Goal: Task Accomplishment & Management: Use online tool/utility

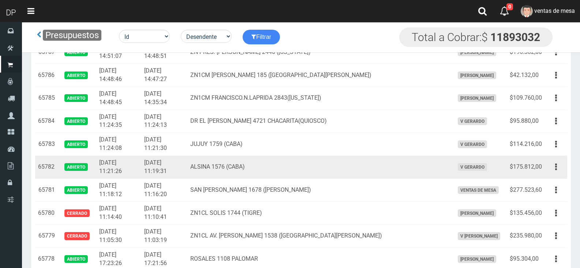
scroll to position [622, 0]
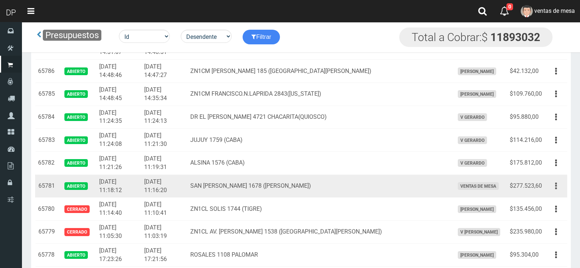
click at [555, 189] on button "button" at bounding box center [556, 185] width 16 height 13
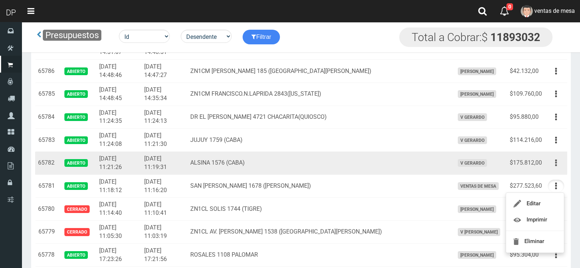
click at [555, 165] on button "button" at bounding box center [556, 162] width 16 height 13
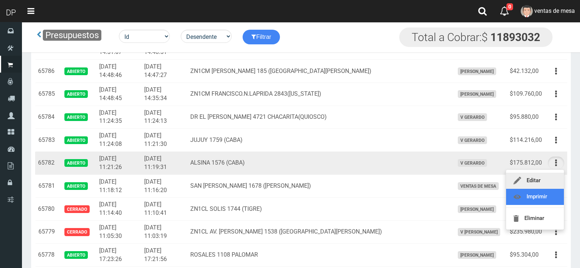
drag, startPoint x: 550, startPoint y: 190, endPoint x: 552, endPoint y: 184, distance: 6.4
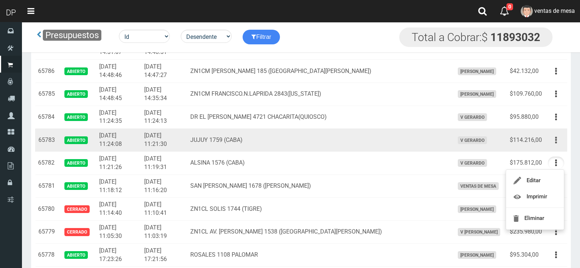
click at [557, 141] on icon "button" at bounding box center [556, 140] width 2 height 13
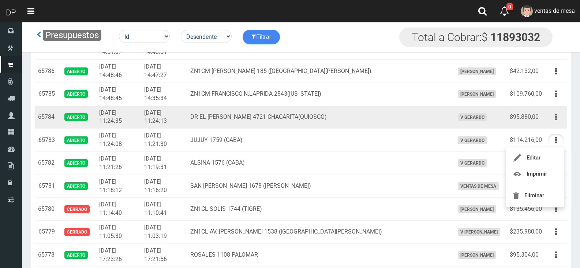
click at [554, 118] on button "button" at bounding box center [556, 117] width 16 height 13
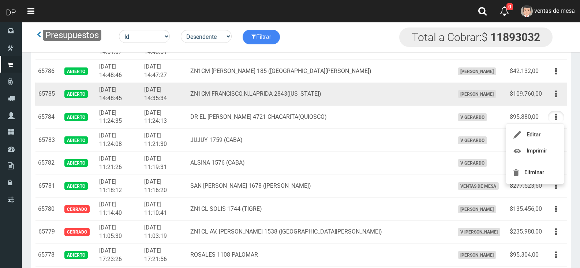
click at [561, 87] on div "Editar Imprimir Eliminar" at bounding box center [556, 93] width 16 height 13
click at [556, 94] on icon "button" at bounding box center [556, 93] width 2 height 13
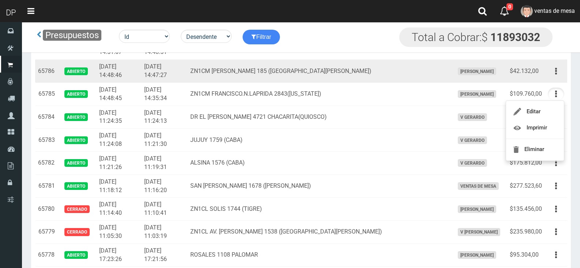
click at [562, 65] on div "Editar Imprimir Eliminar" at bounding box center [556, 71] width 16 height 13
click at [558, 70] on button "button" at bounding box center [556, 71] width 16 height 13
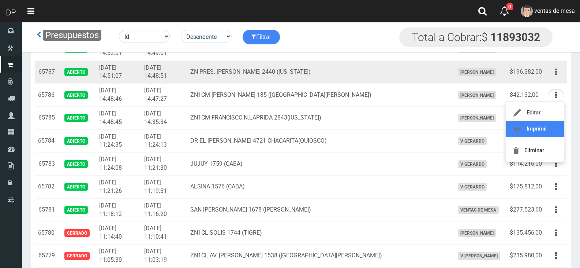
scroll to position [586, 0]
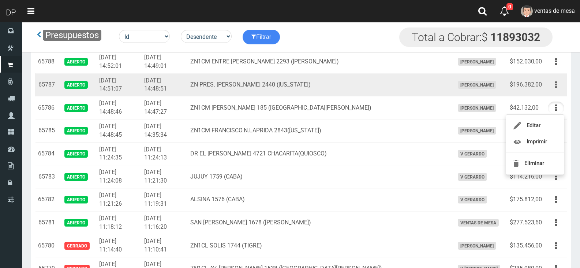
click at [555, 88] on button "button" at bounding box center [556, 84] width 16 height 13
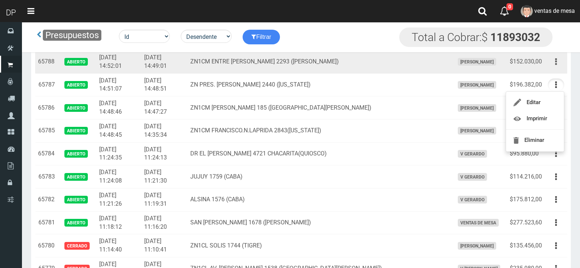
click at [560, 63] on button "button" at bounding box center [556, 61] width 16 height 13
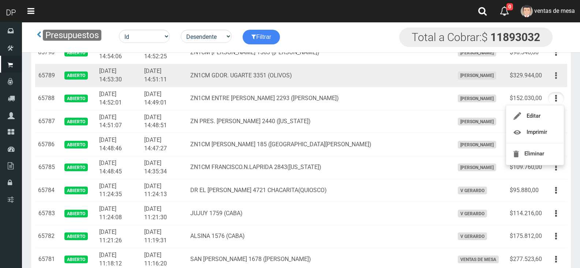
click at [558, 75] on button "button" at bounding box center [556, 75] width 16 height 13
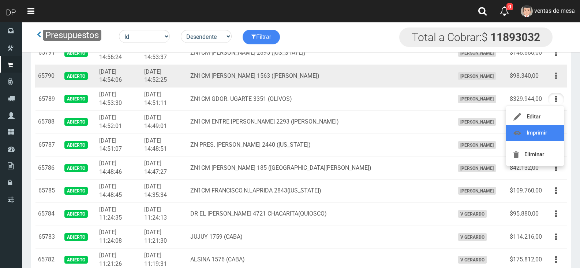
scroll to position [513, 0]
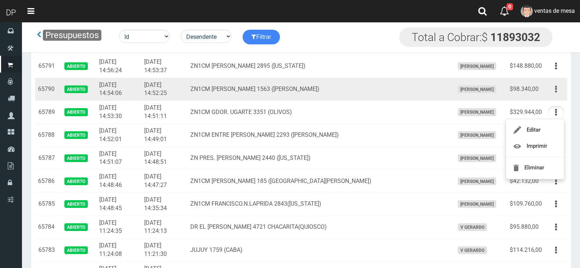
click at [554, 94] on button "button" at bounding box center [556, 89] width 16 height 13
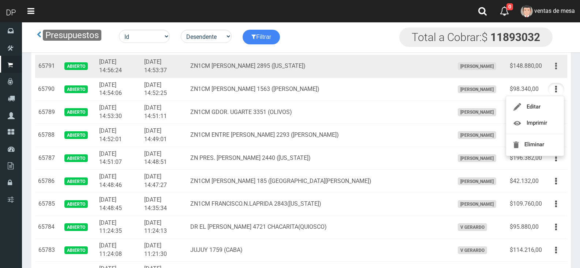
click at [560, 70] on button "button" at bounding box center [556, 66] width 16 height 13
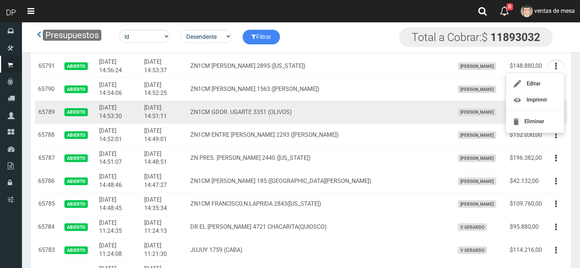
click at [428, 121] on td "ZN1CM GDOR. UGARTE 3351 (OLIVOS)" at bounding box center [319, 112] width 264 height 23
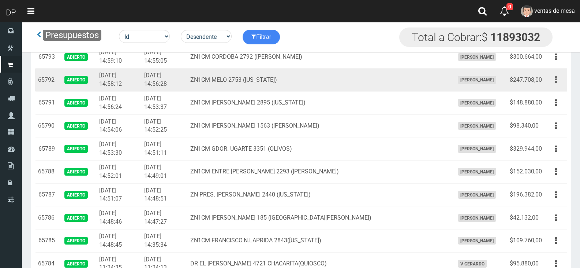
click at [556, 81] on icon "button" at bounding box center [556, 79] width 2 height 13
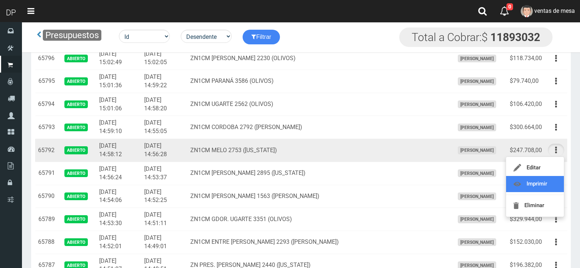
scroll to position [403, 0]
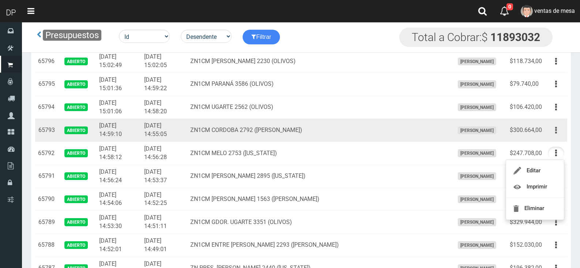
click at [560, 133] on button "button" at bounding box center [556, 130] width 16 height 13
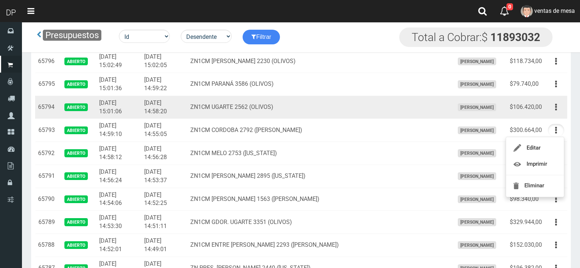
click at [557, 114] on td "Editar Imprimir Eliminar" at bounding box center [556, 107] width 22 height 23
click at [551, 105] on button "button" at bounding box center [556, 107] width 16 height 13
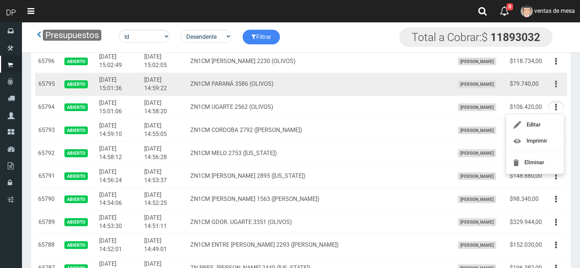
click at [557, 82] on button "button" at bounding box center [556, 84] width 16 height 13
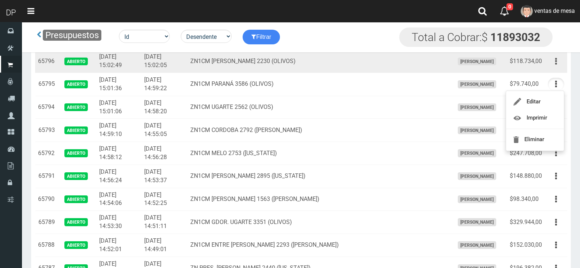
click at [558, 63] on button "button" at bounding box center [556, 61] width 16 height 13
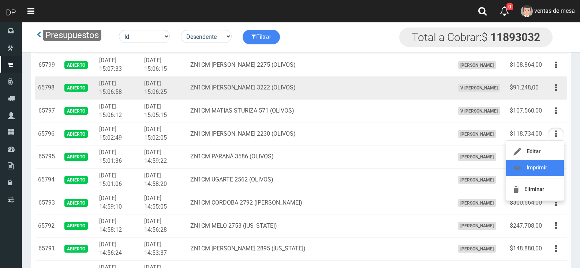
scroll to position [329, 0]
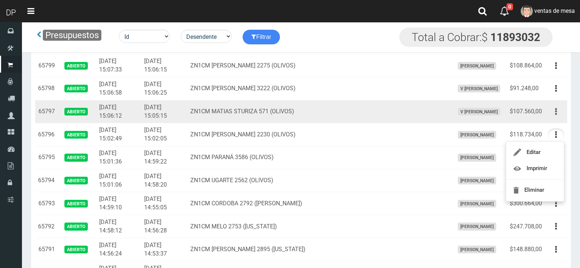
click at [560, 112] on button "button" at bounding box center [556, 111] width 16 height 13
click at [559, 111] on button "button" at bounding box center [556, 111] width 16 height 13
click at [557, 112] on button "button" at bounding box center [556, 111] width 16 height 13
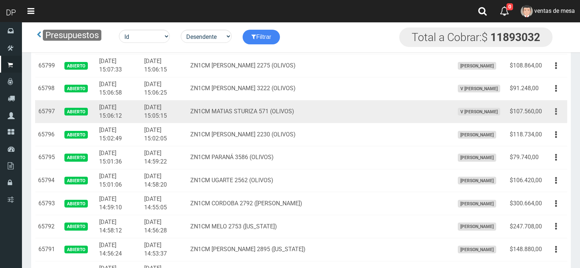
click at [557, 112] on icon "button" at bounding box center [556, 111] width 2 height 13
drag, startPoint x: 550, startPoint y: 118, endPoint x: 552, endPoint y: 114, distance: 4.8
click at [551, 115] on td "Editar Imprimir Eliminar" at bounding box center [556, 111] width 22 height 23
click at [553, 113] on button "button" at bounding box center [556, 111] width 16 height 13
click at [474, 112] on span "V Maria Graciela vargas" at bounding box center [479, 112] width 42 height 8
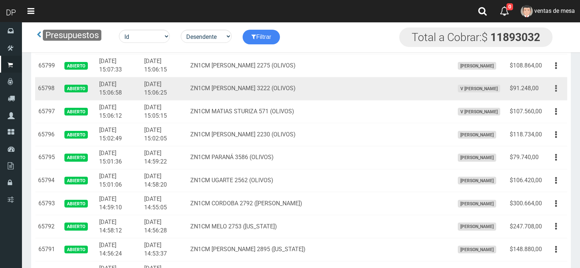
click at [550, 92] on button "button" at bounding box center [556, 88] width 16 height 13
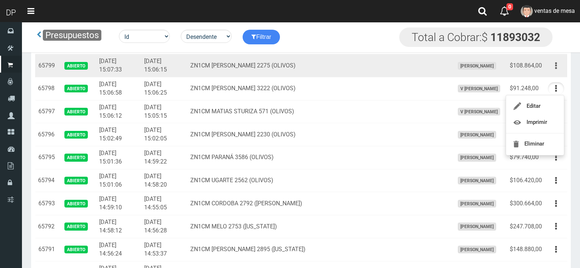
click at [555, 71] on button "button" at bounding box center [556, 65] width 16 height 13
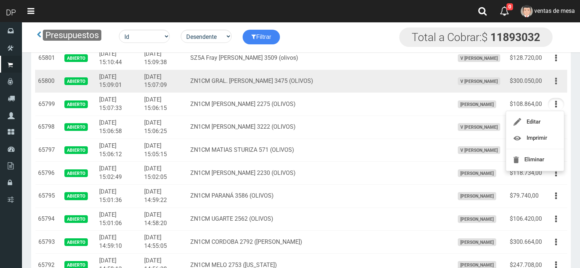
click at [558, 85] on button "button" at bounding box center [556, 81] width 16 height 13
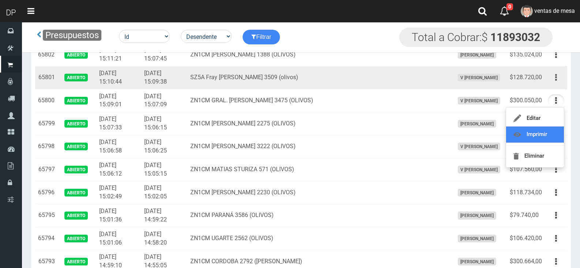
scroll to position [254, 0]
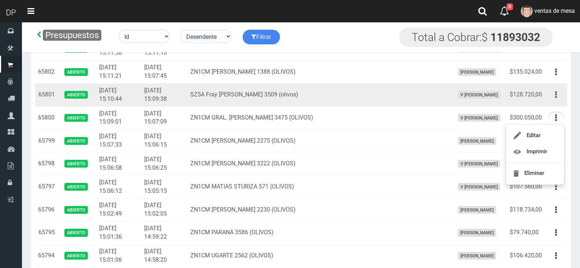
click at [554, 98] on button "button" at bounding box center [556, 94] width 16 height 13
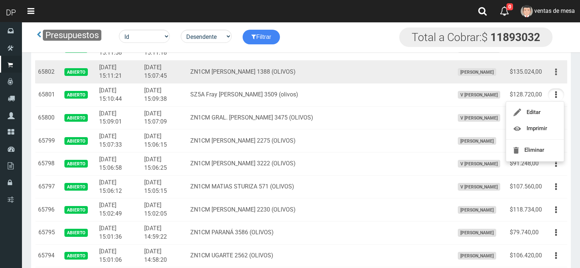
click at [556, 70] on icon "button" at bounding box center [556, 72] width 2 height 13
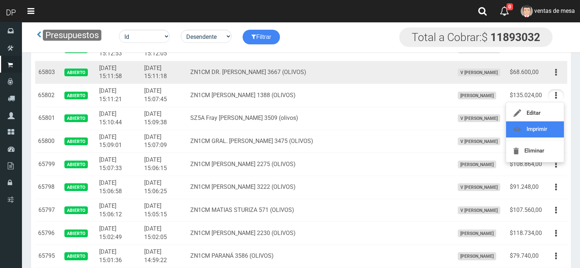
scroll to position [218, 0]
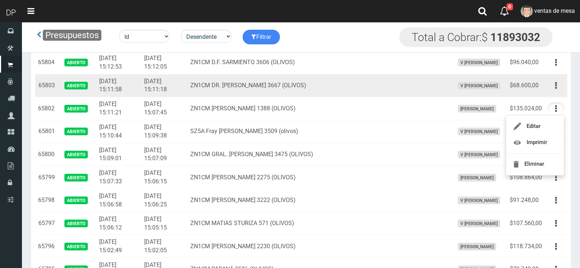
click at [556, 93] on td "Editar Imprimir Eliminar" at bounding box center [556, 85] width 22 height 23
click at [556, 87] on icon "button" at bounding box center [556, 85] width 2 height 13
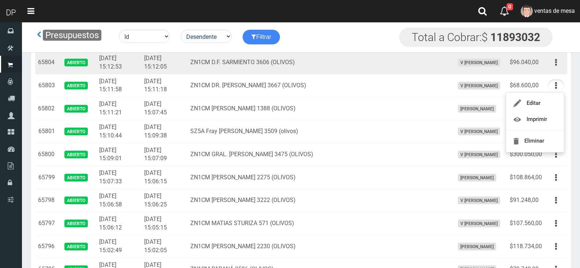
click at [556, 65] on icon "button" at bounding box center [556, 62] width 2 height 13
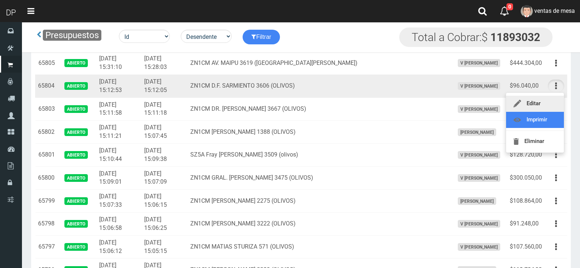
scroll to position [181, 0]
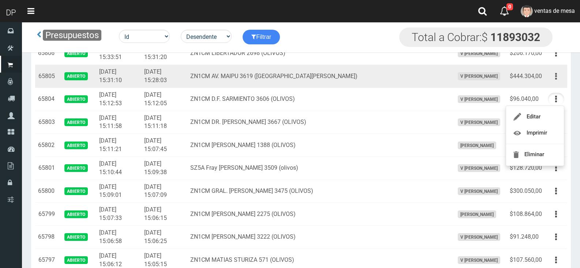
click at [554, 74] on button "button" at bounding box center [556, 76] width 16 height 13
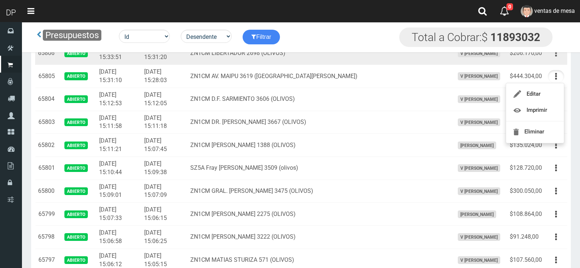
click at [556, 58] on icon "button" at bounding box center [556, 53] width 2 height 13
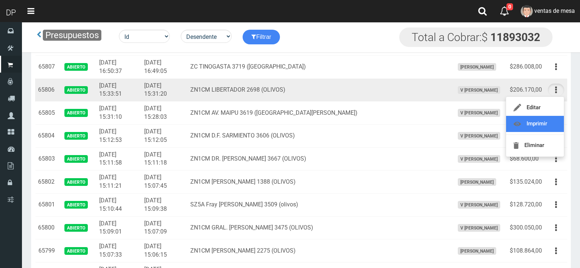
scroll to position [108, 0]
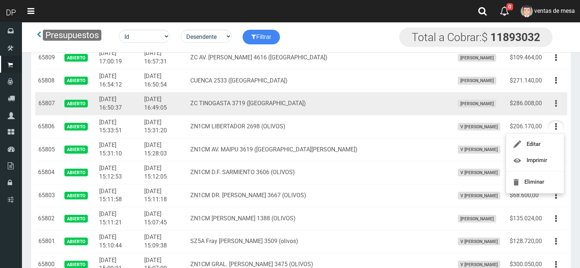
drag, startPoint x: 560, startPoint y: 103, endPoint x: 552, endPoint y: 124, distance: 22.4
click at [560, 103] on button "button" at bounding box center [556, 103] width 16 height 13
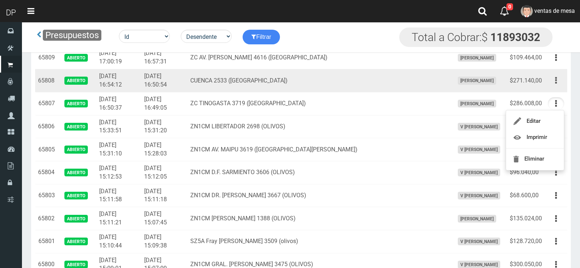
click at [556, 82] on icon "button" at bounding box center [556, 80] width 2 height 13
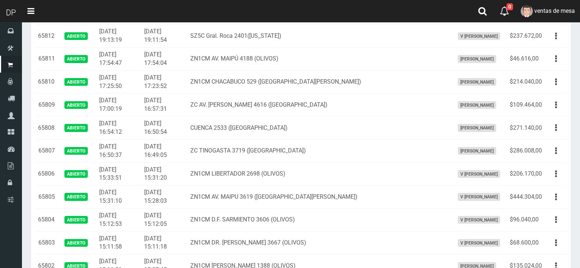
scroll to position [0, 0]
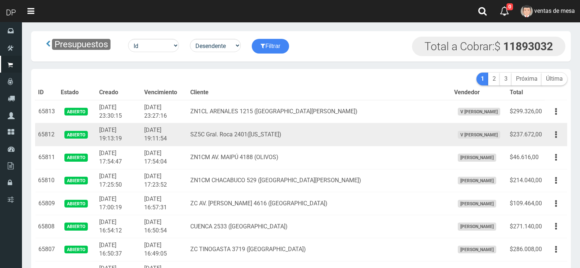
click at [308, 130] on td "SZ5C Gral. Roca 2401(Florida)" at bounding box center [319, 134] width 264 height 23
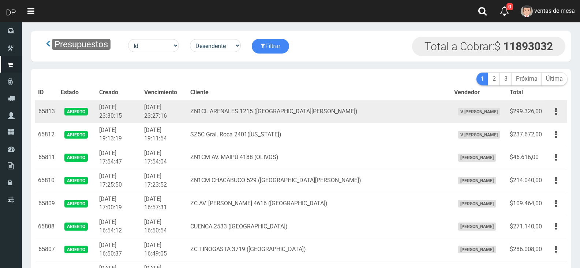
click at [121, 103] on td "2025-08-26 23:30:15" at bounding box center [118, 111] width 45 height 23
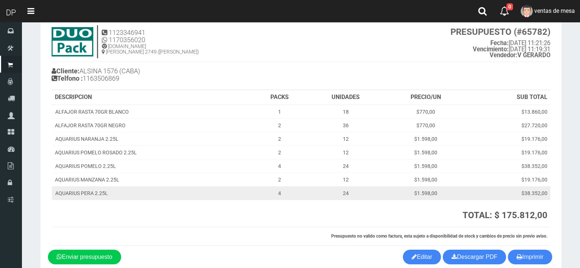
scroll to position [57, 0]
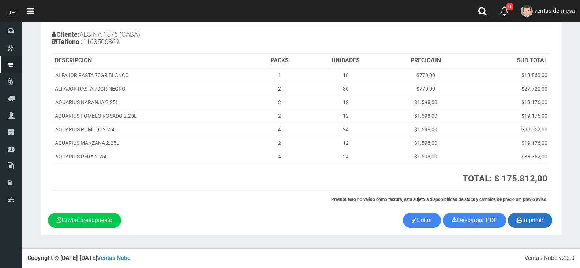
click at [525, 216] on button "Imprimir" at bounding box center [530, 220] width 44 height 15
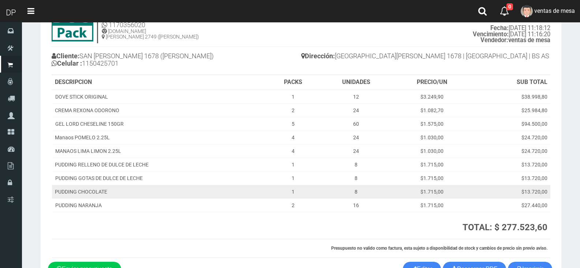
scroll to position [85, 0]
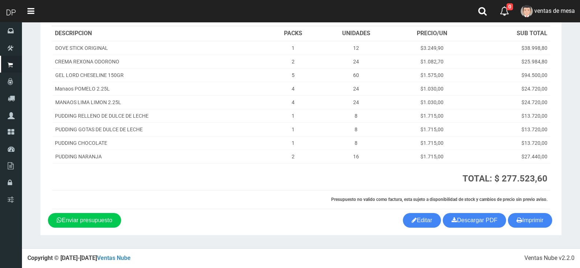
click at [526, 230] on section "1123346941 1170356020 [DOMAIN_NAME] [PERSON_NAME] 2749 ([PERSON_NAME]) PRESUPUE…" at bounding box center [301, 92] width 522 height 285
click at [516, 225] on button "Imprimir" at bounding box center [530, 220] width 44 height 15
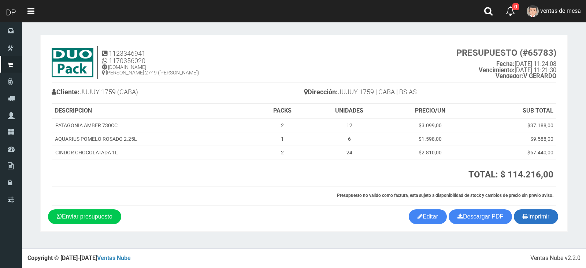
click at [529, 214] on button "Imprimir" at bounding box center [536, 216] width 44 height 15
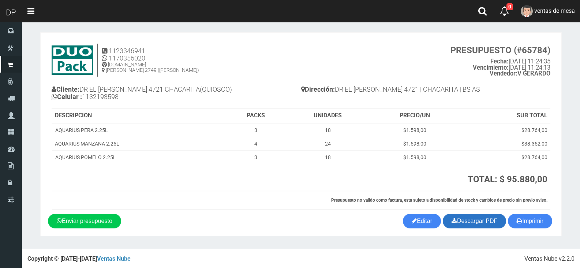
scroll to position [3, 0]
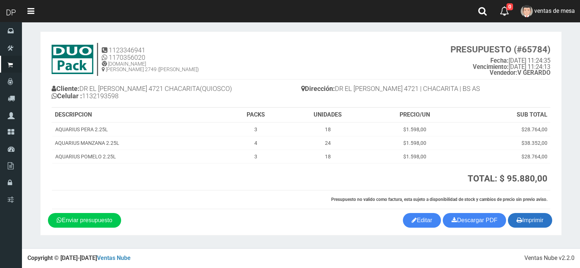
click at [517, 217] on icon "button" at bounding box center [519, 220] width 5 height 10
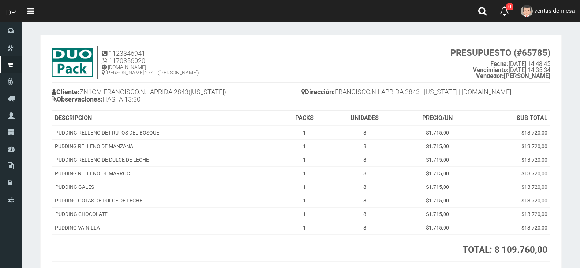
scroll to position [71, 0]
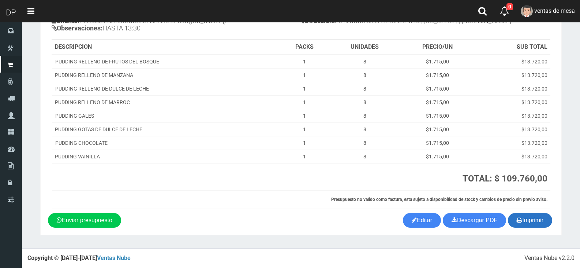
click at [527, 220] on button "Imprimir" at bounding box center [530, 220] width 44 height 15
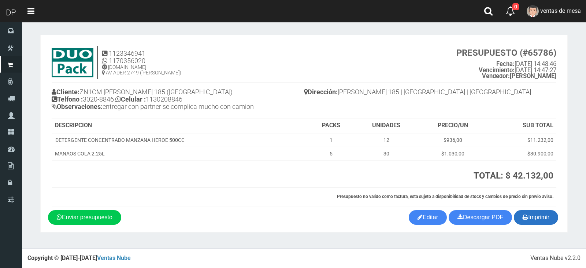
click at [547, 213] on button "Imprimir" at bounding box center [536, 217] width 44 height 15
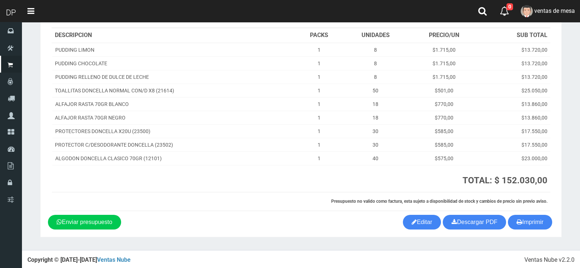
scroll to position [85, 0]
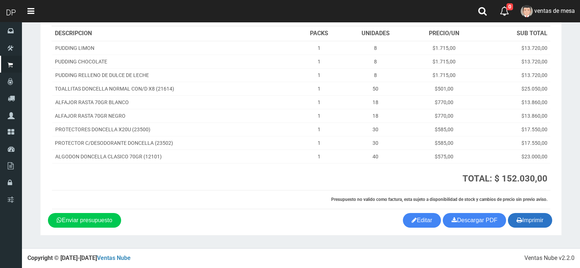
click at [525, 221] on button "Imprimir" at bounding box center [530, 220] width 44 height 15
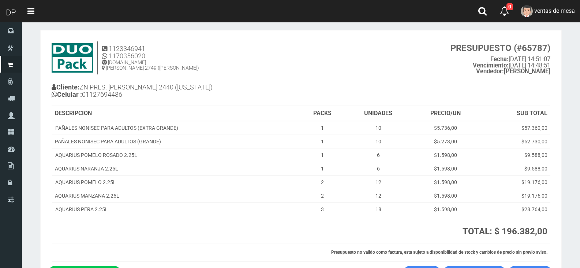
scroll to position [57, 0]
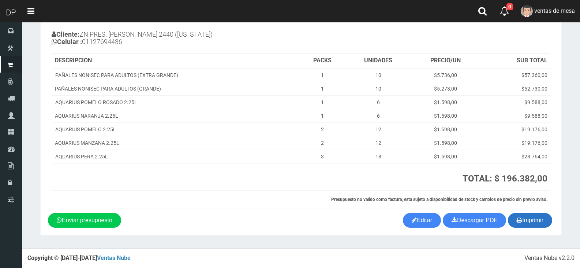
click at [532, 220] on button "Imprimir" at bounding box center [530, 220] width 44 height 15
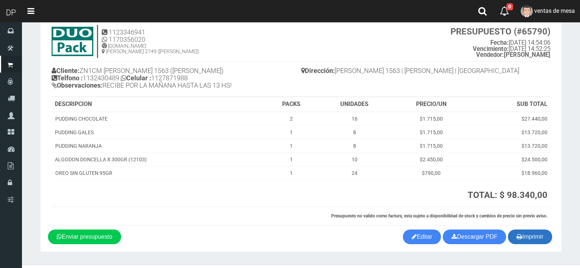
scroll to position [38, 0]
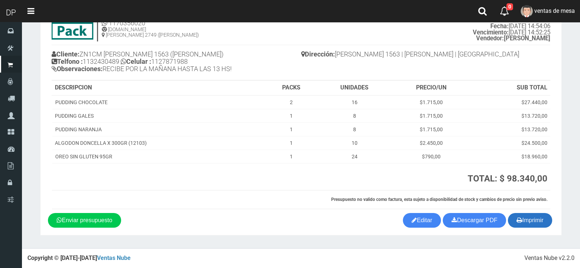
click at [521, 225] on icon "button" at bounding box center [519, 220] width 5 height 10
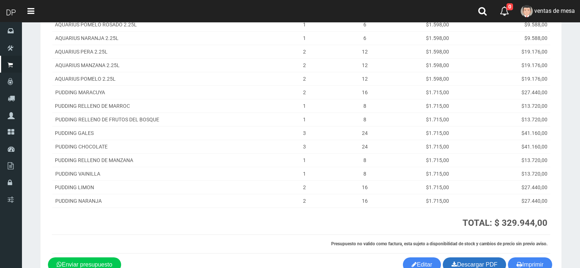
scroll to position [173, 0]
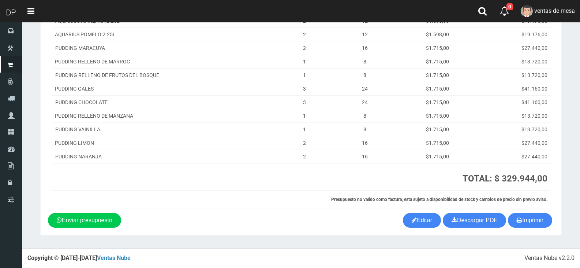
drag, startPoint x: 525, startPoint y: 216, endPoint x: 504, endPoint y: 216, distance: 20.5
click at [525, 216] on button "Imprimir" at bounding box center [530, 220] width 44 height 15
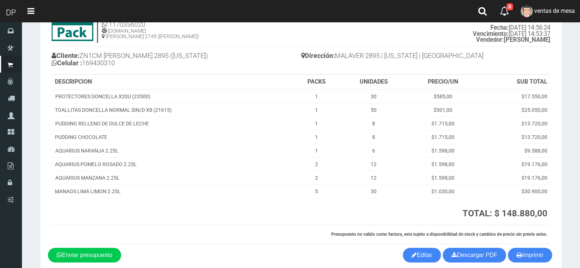
scroll to position [71, 0]
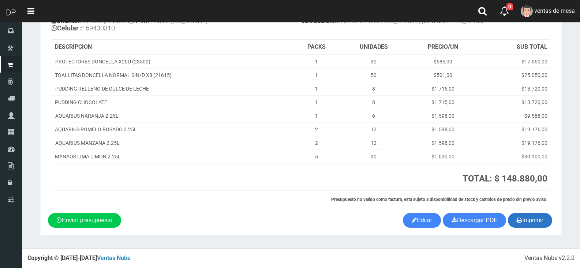
click at [539, 219] on button "Imprimir" at bounding box center [530, 220] width 44 height 15
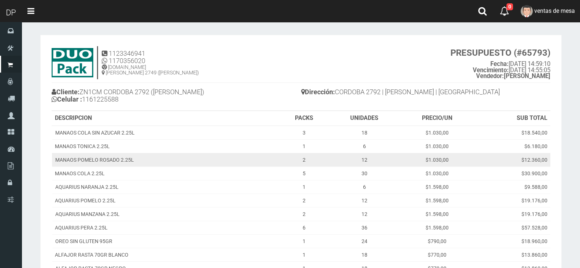
click at [483, 164] on td "$12.360,00" at bounding box center [513, 160] width 76 height 14
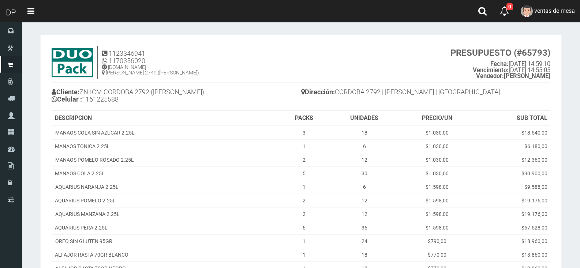
click at [420, 122] on th "PRECIO/UN" at bounding box center [437, 118] width 75 height 15
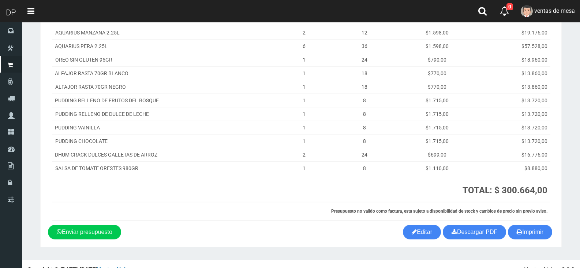
scroll to position [183, 0]
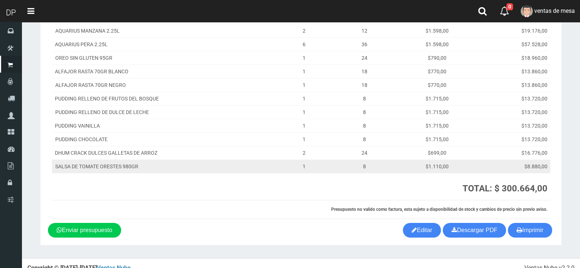
click at [500, 169] on td "$8.880,00" at bounding box center [513, 166] width 76 height 14
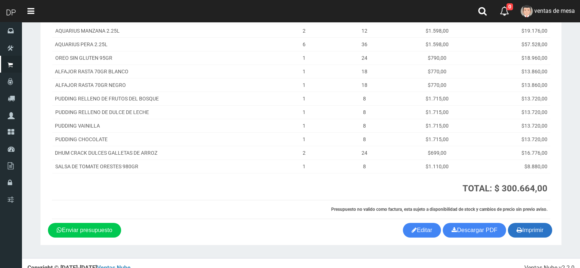
click at [542, 232] on button "Imprimir" at bounding box center [530, 230] width 44 height 15
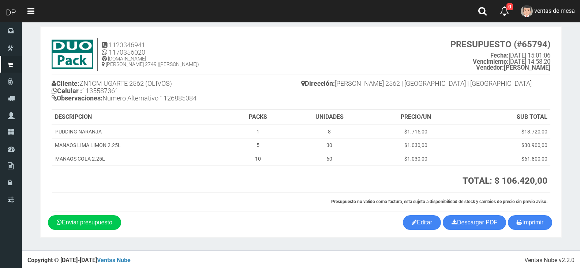
scroll to position [11, 0]
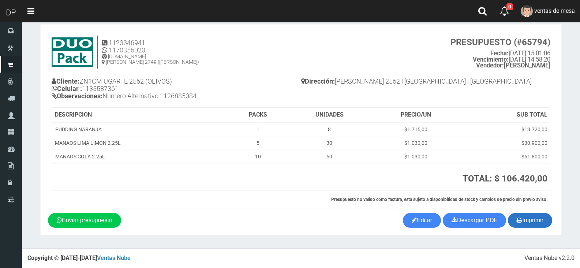
drag, startPoint x: 520, startPoint y: 224, endPoint x: 513, endPoint y: 221, distance: 7.7
click at [520, 224] on icon "button" at bounding box center [519, 220] width 5 height 10
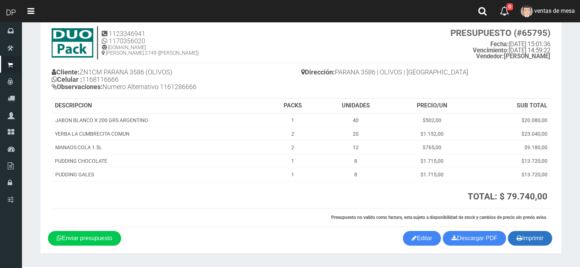
scroll to position [38, 0]
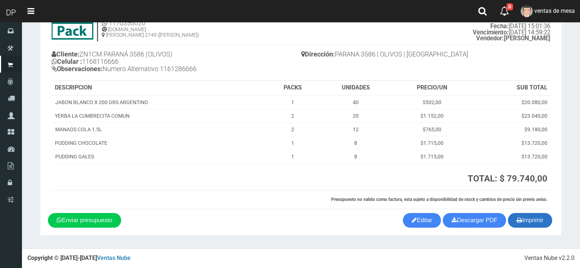
click at [532, 215] on button "Imprimir" at bounding box center [530, 220] width 44 height 15
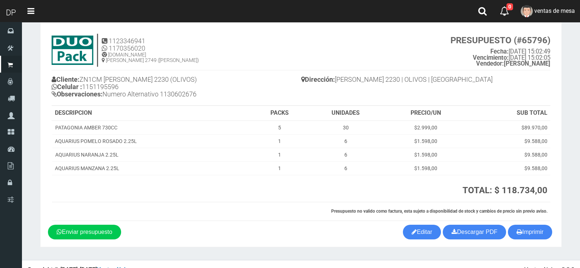
scroll to position [24, 0]
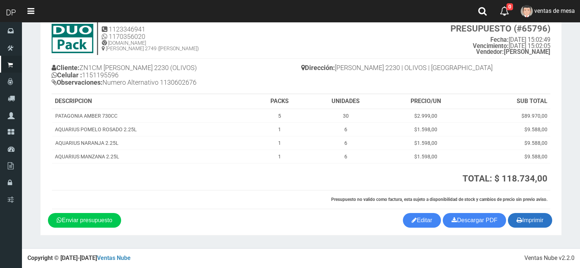
click at [525, 222] on button "Imprimir" at bounding box center [530, 220] width 44 height 15
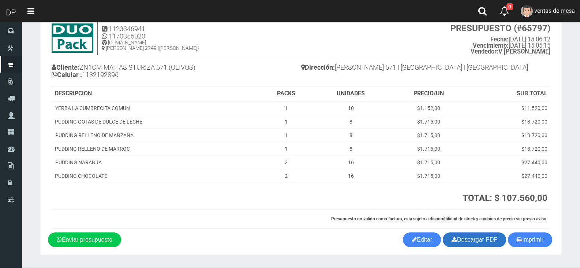
scroll to position [44, 0]
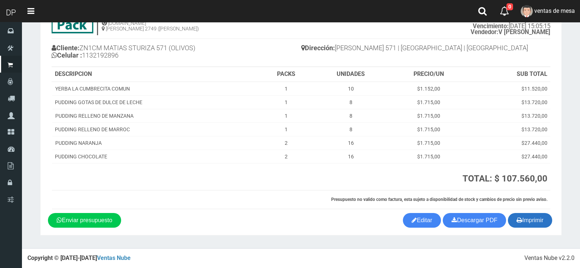
click at [517, 218] on icon "button" at bounding box center [519, 220] width 5 height 10
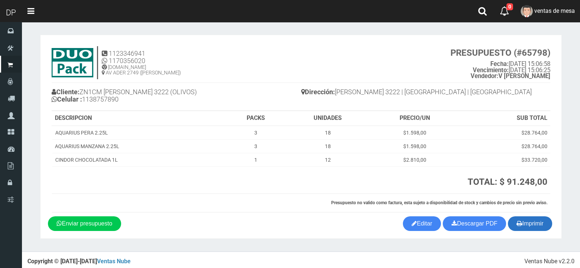
click at [521, 228] on button "Imprimir" at bounding box center [530, 223] width 44 height 15
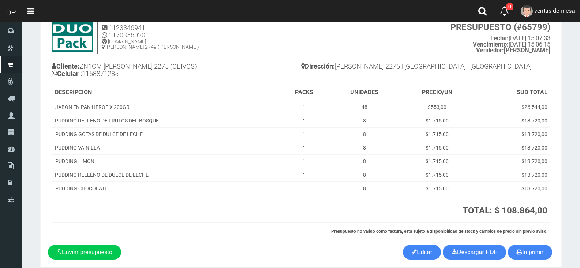
scroll to position [57, 0]
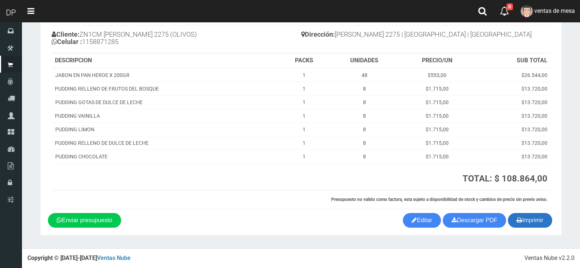
click at [538, 223] on button "Imprimir" at bounding box center [530, 220] width 44 height 15
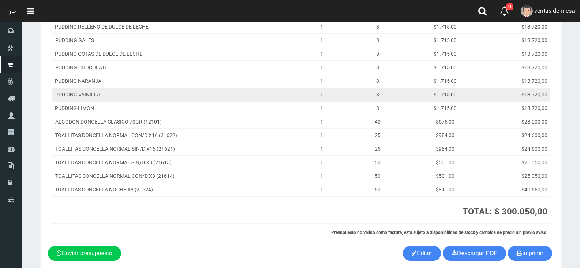
click at [439, 97] on td "$1.715,00" at bounding box center [445, 94] width 70 height 14
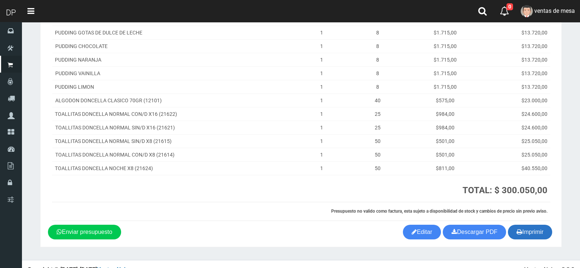
scroll to position [179, 0]
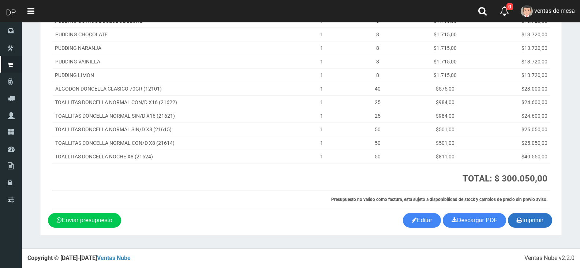
click at [525, 219] on button "Imprimir" at bounding box center [530, 220] width 44 height 15
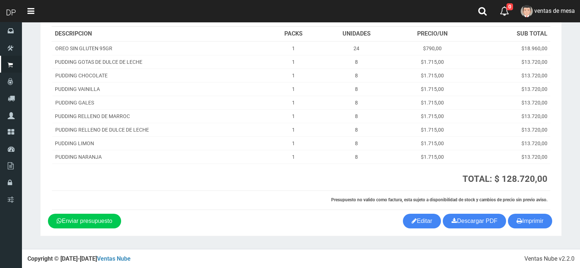
scroll to position [77, 0]
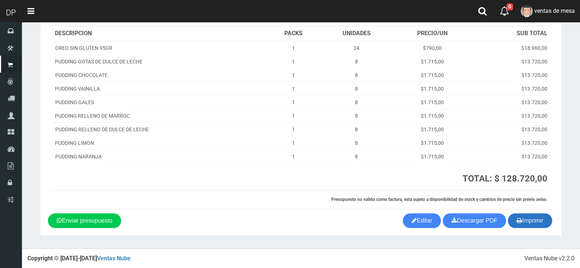
click at [525, 221] on button "Imprimir" at bounding box center [530, 220] width 44 height 15
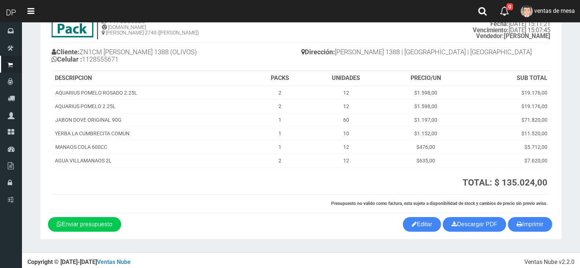
scroll to position [44, 0]
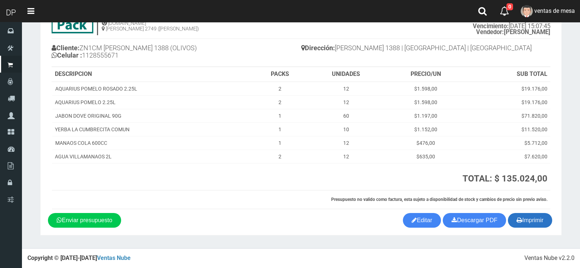
click at [522, 217] on button "Imprimir" at bounding box center [530, 220] width 44 height 15
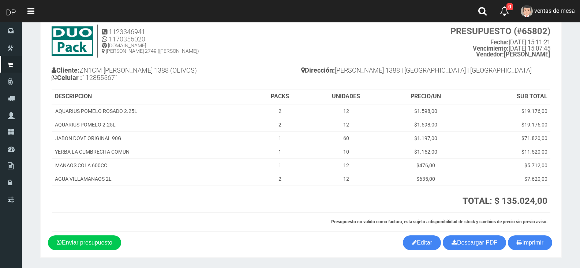
scroll to position [0, 0]
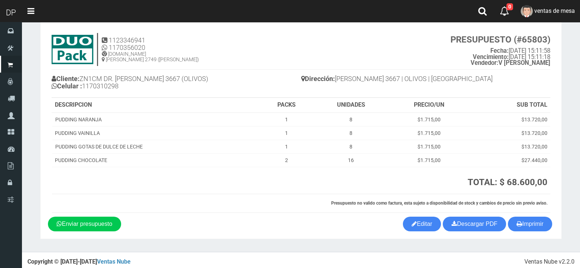
scroll to position [17, 0]
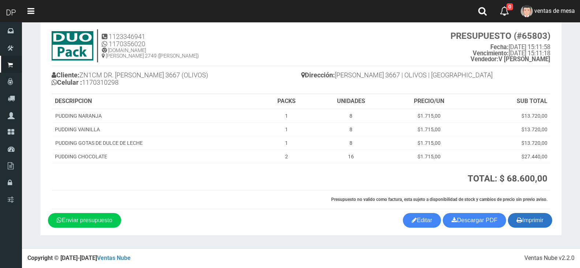
click at [525, 217] on button "Imprimir" at bounding box center [530, 220] width 44 height 15
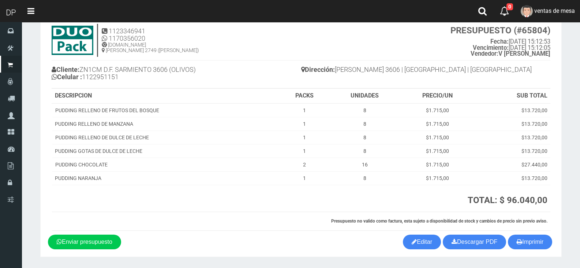
scroll to position [44, 0]
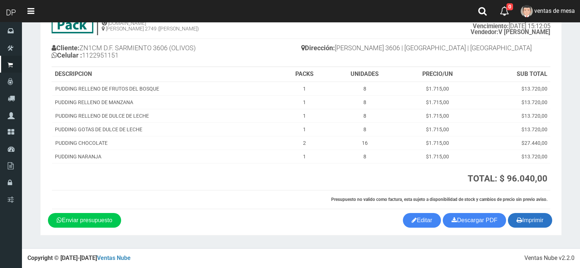
click at [530, 222] on button "Imprimir" at bounding box center [530, 220] width 44 height 15
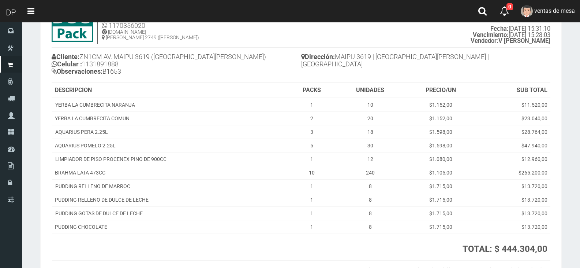
scroll to position [105, 0]
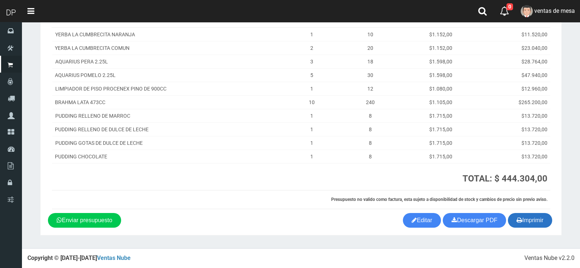
click at [520, 221] on icon "button" at bounding box center [519, 220] width 5 height 10
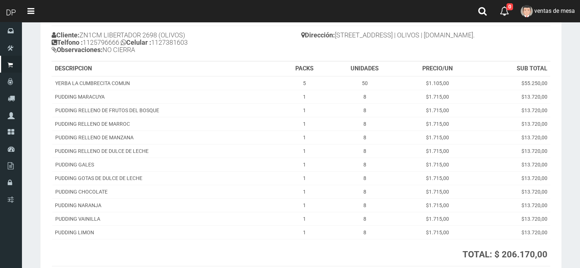
scroll to position [133, 0]
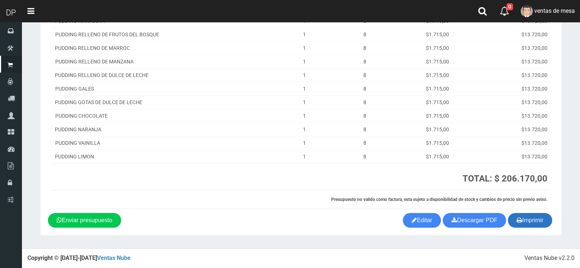
click at [525, 219] on button "Imprimir" at bounding box center [530, 220] width 44 height 15
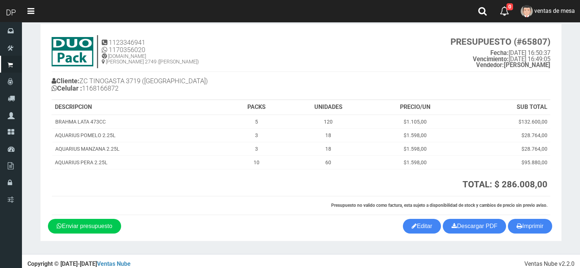
scroll to position [17, 0]
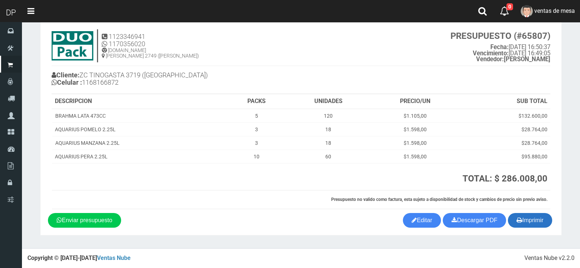
click at [543, 219] on button "Imprimir" at bounding box center [530, 220] width 44 height 15
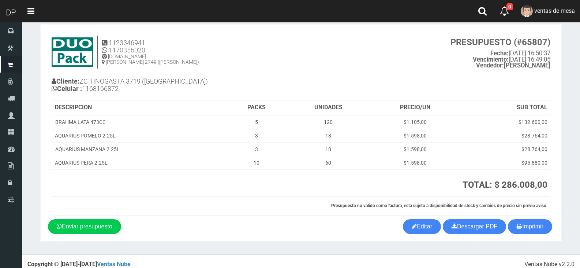
scroll to position [0, 0]
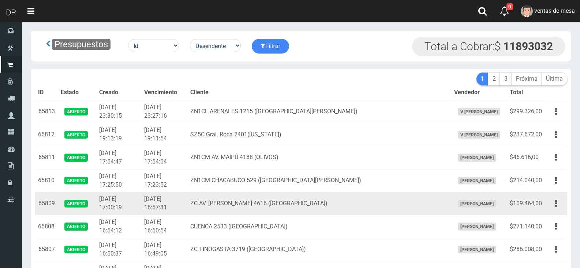
click at [392, 198] on td "ZC AV. FRANCISCO BEIRO 4616 (VILLA DEVOTO)" at bounding box center [319, 203] width 264 height 23
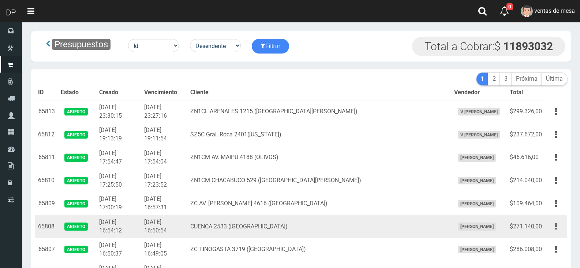
click at [556, 227] on icon "button" at bounding box center [556, 226] width 2 height 13
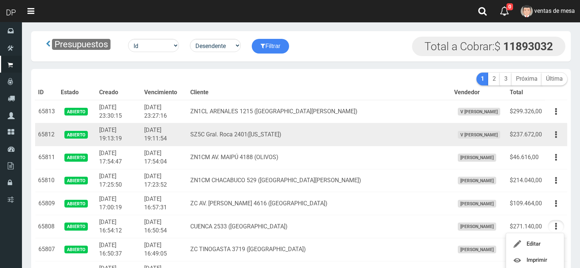
click at [490, 134] on span "V Maria Graciela vargas" at bounding box center [479, 135] width 42 height 8
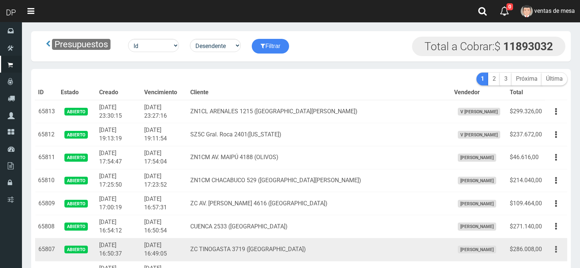
click at [560, 247] on button "button" at bounding box center [556, 249] width 16 height 13
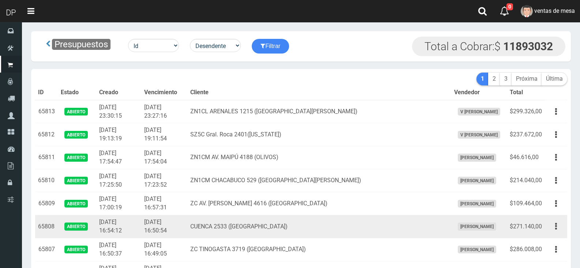
drag, startPoint x: 555, startPoint y: 227, endPoint x: 552, endPoint y: 237, distance: 9.5
click at [555, 227] on button "button" at bounding box center [556, 226] width 16 height 13
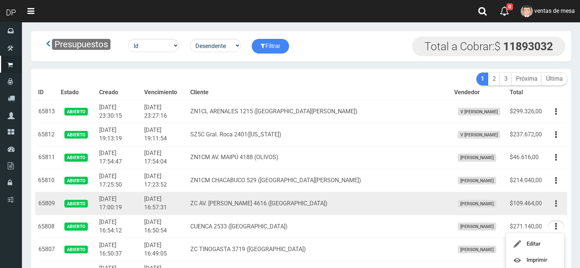
click at [554, 207] on button "button" at bounding box center [556, 203] width 16 height 13
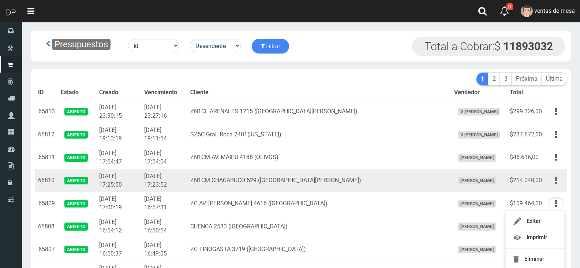
click at [556, 181] on icon "button" at bounding box center [556, 180] width 2 height 13
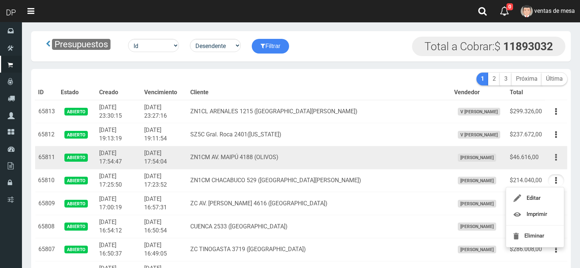
click at [555, 157] on icon "button" at bounding box center [556, 157] width 2 height 13
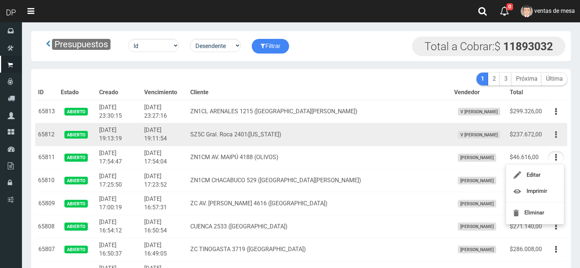
click at [558, 138] on button "button" at bounding box center [556, 134] width 16 height 13
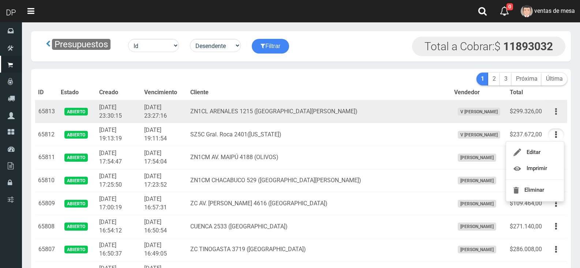
click at [560, 112] on button "button" at bounding box center [556, 111] width 16 height 13
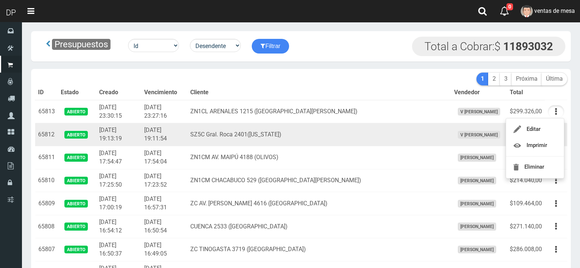
click at [187, 138] on td "2025-08-26 19:11:54" at bounding box center [164, 134] width 46 height 23
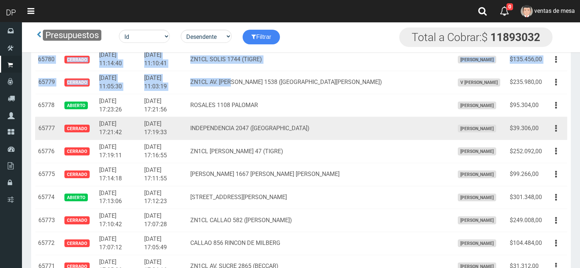
scroll to position [771, 0]
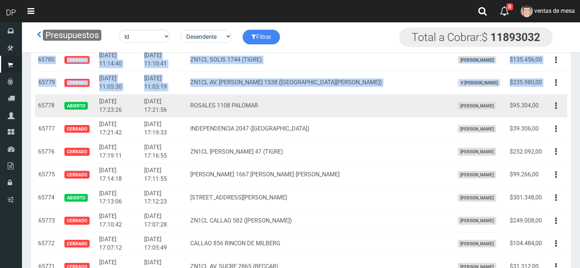
drag, startPoint x: 40, startPoint y: 112, endPoint x: 533, endPoint y: 95, distance: 493.8
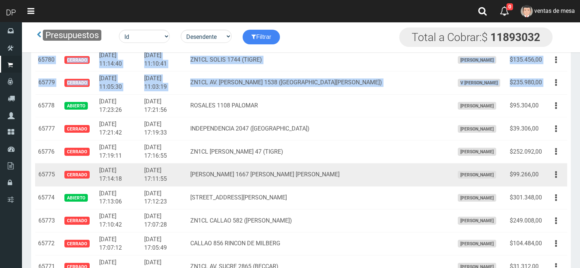
copy tbody "65813 Abierto 2025-08-26 23:30:15 2025-08-26 23:27:16 ZN1CL ARENALES 1215 (SAN …"
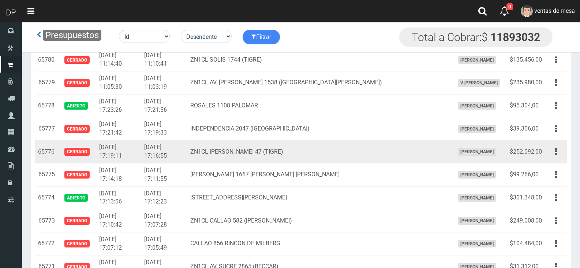
click at [270, 163] on td "ZN1CL CARLOS GARDEL 47 (TIGRE)" at bounding box center [319, 151] width 264 height 23
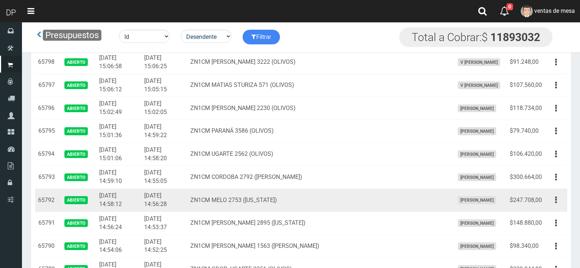
scroll to position [369, 0]
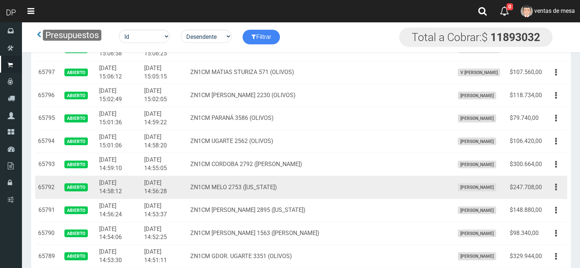
click at [548, 193] on div "Editar Imprimir Eliminar" at bounding box center [556, 186] width 16 height 13
click at [552, 192] on button "button" at bounding box center [556, 186] width 16 height 13
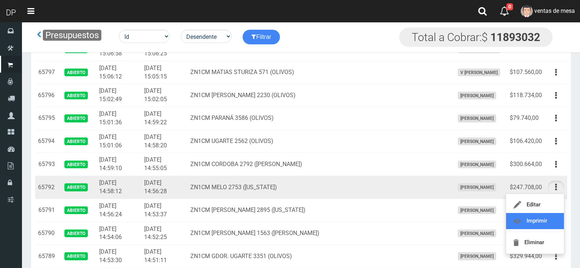
click at [549, 217] on link "Imprimir" at bounding box center [535, 221] width 58 height 16
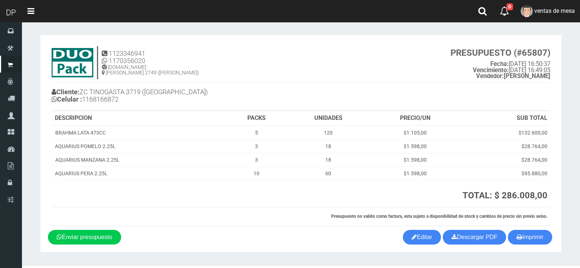
scroll to position [17, 0]
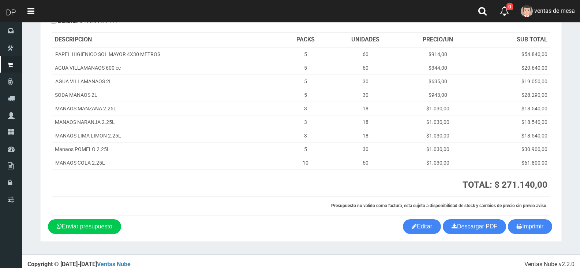
scroll to position [85, 0]
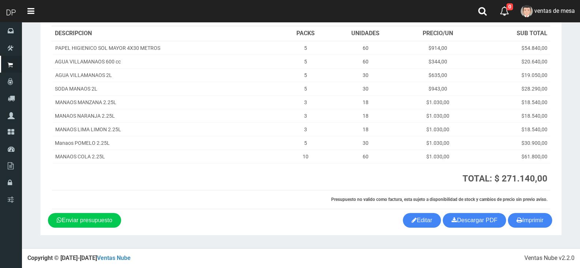
click at [530, 228] on section "1123346941 1170356020 [DOMAIN_NAME] [PERSON_NAME] 2749 ([PERSON_NAME]) PRESUPUE…" at bounding box center [301, 92] width 522 height 285
click at [526, 216] on button "Imprimir" at bounding box center [530, 220] width 44 height 15
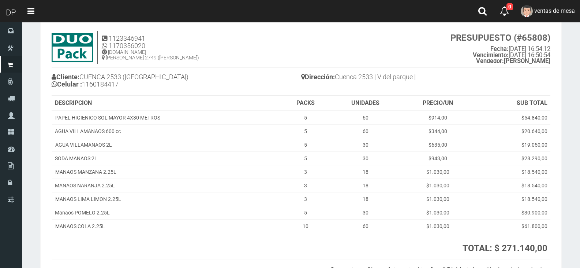
scroll to position [0, 0]
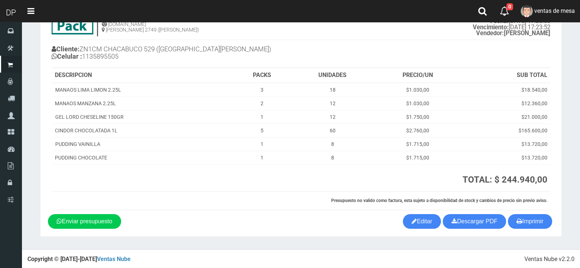
scroll to position [44, 0]
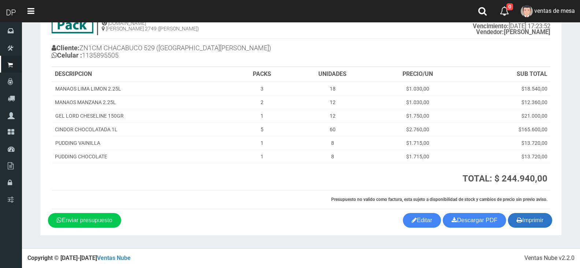
click at [522, 217] on button "Imprimir" at bounding box center [530, 220] width 44 height 15
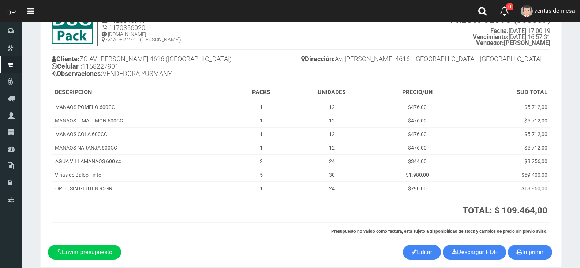
scroll to position [65, 0]
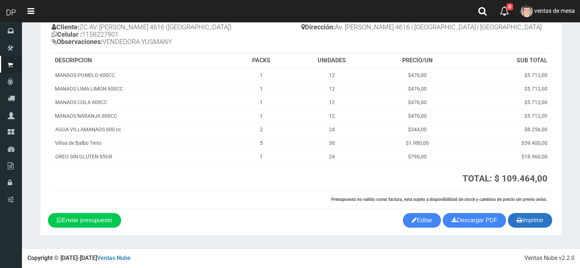
click at [531, 221] on button "Imprimir" at bounding box center [530, 220] width 44 height 15
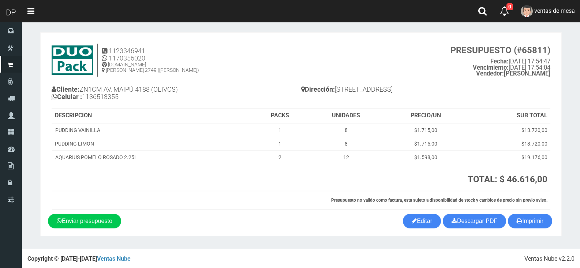
scroll to position [3, 0]
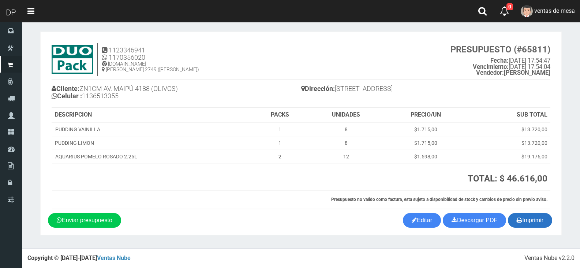
click at [544, 226] on button "Imprimir" at bounding box center [530, 220] width 44 height 15
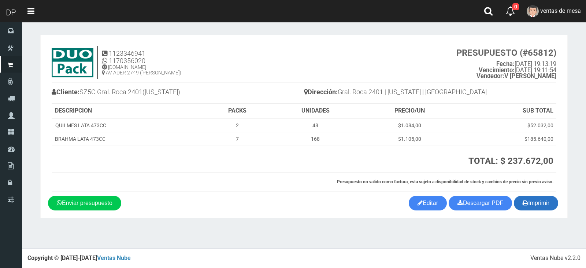
drag, startPoint x: 544, startPoint y: 212, endPoint x: 543, endPoint y: 208, distance: 4.3
click at [544, 212] on section "1123346941 1170356020 WWW.DUOPACKS.COM.AR AV ADER 2749 (MUNRO) PRESUPUESTO (#65…" at bounding box center [303, 126] width 527 height 183
click at [543, 206] on button "Imprimir" at bounding box center [536, 202] width 44 height 15
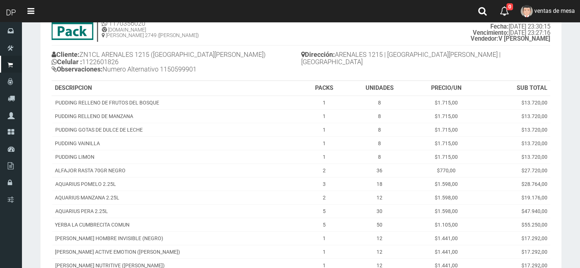
scroll to position [146, 0]
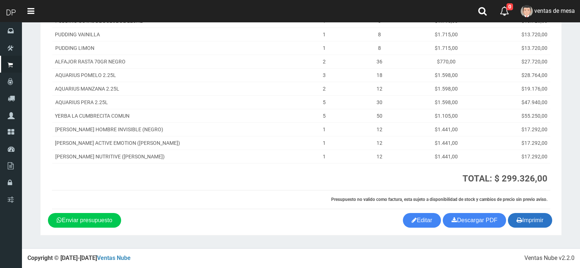
click at [518, 225] on button "Imprimir" at bounding box center [530, 220] width 44 height 15
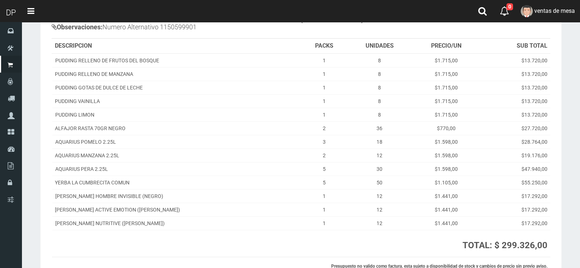
scroll to position [0, 0]
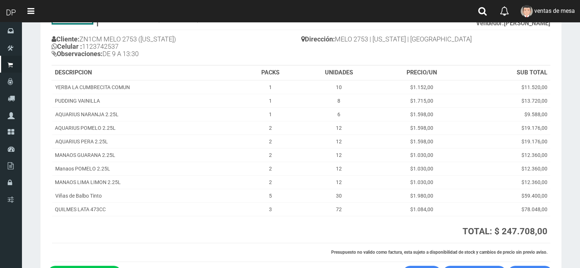
scroll to position [105, 0]
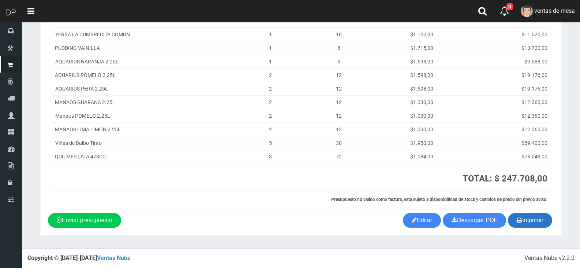
click at [517, 226] on button "Imprimir" at bounding box center [530, 220] width 44 height 15
